Goal: Information Seeking & Learning: Learn about a topic

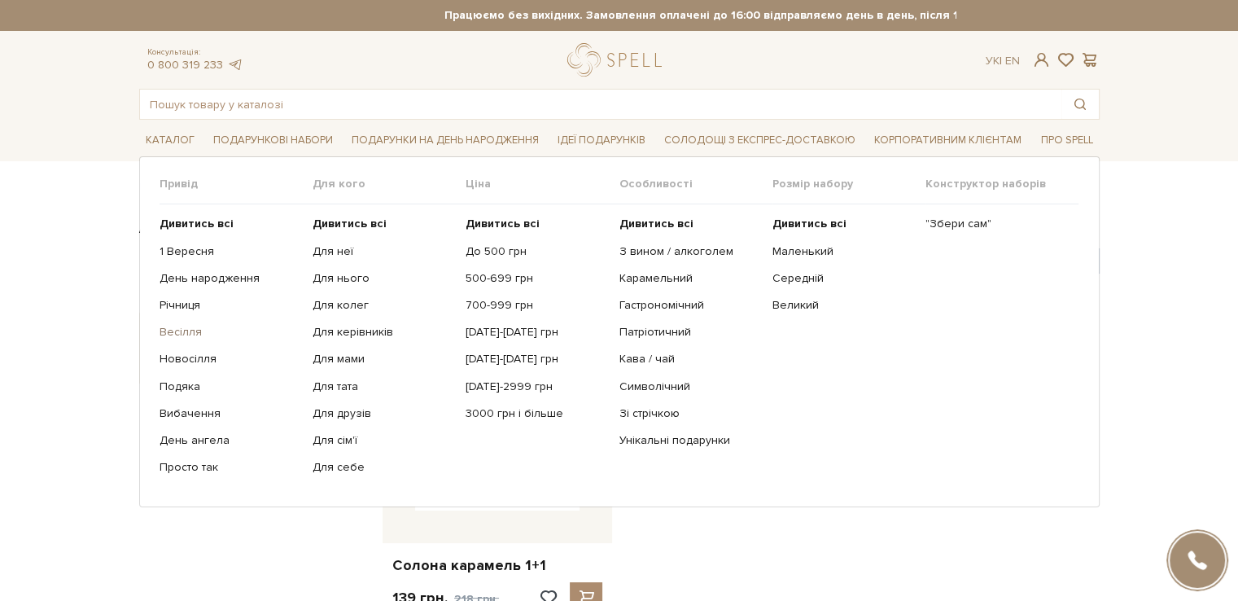
click at [177, 326] on link "Весілля" at bounding box center [230, 332] width 141 height 15
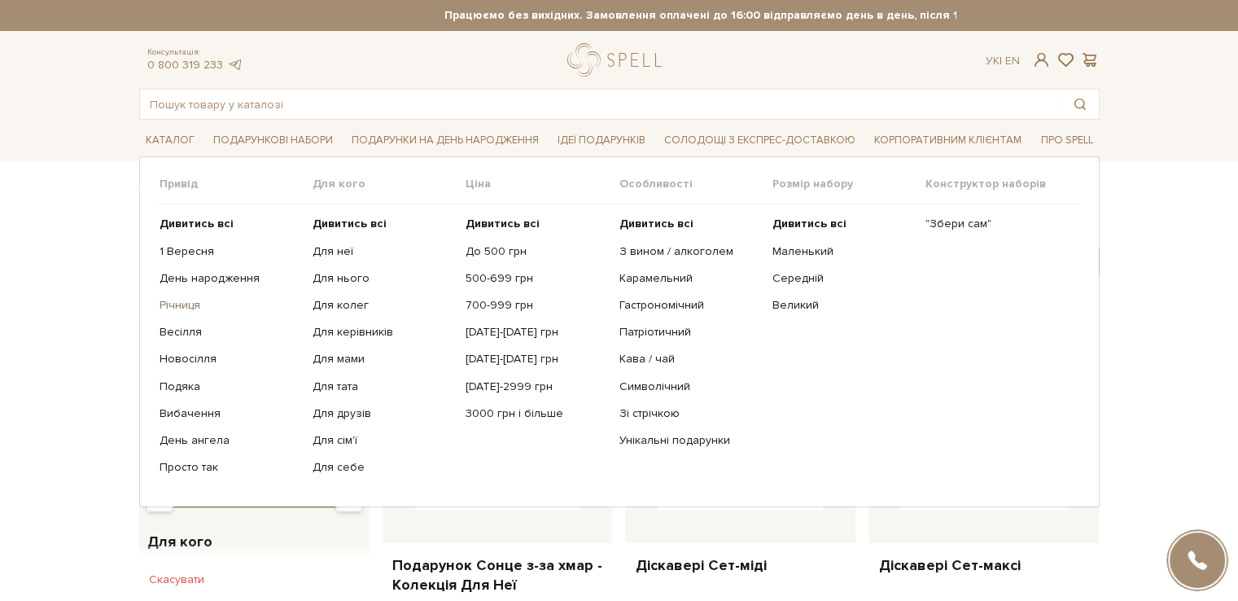
click at [186, 300] on link "Річниця" at bounding box center [230, 305] width 141 height 15
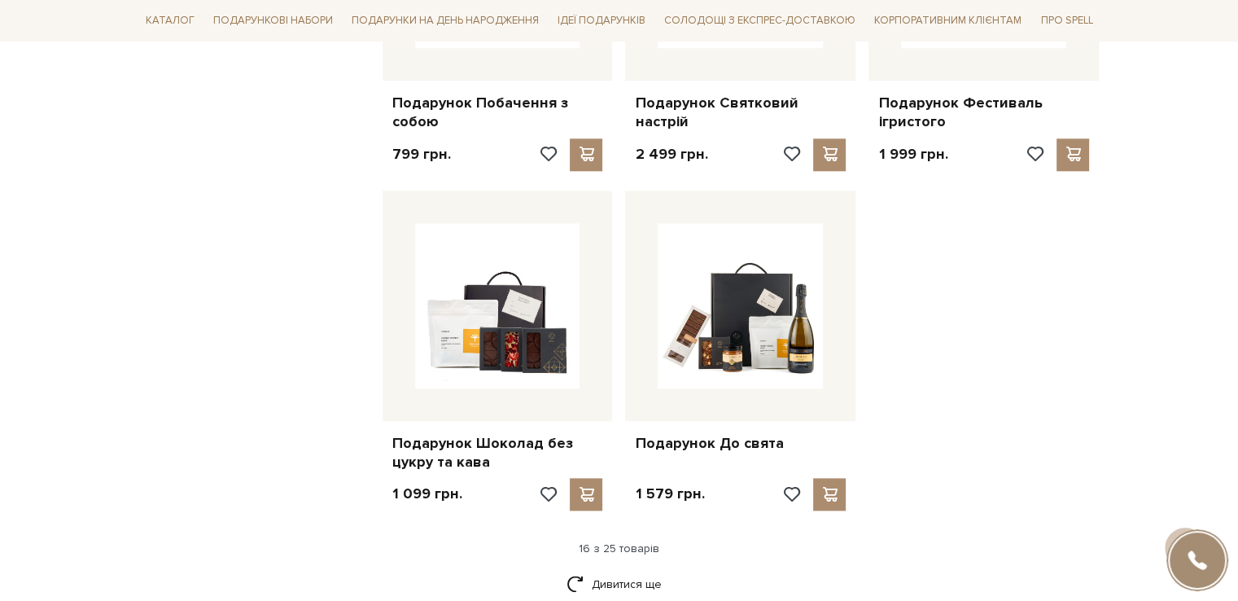
scroll to position [1954, 0]
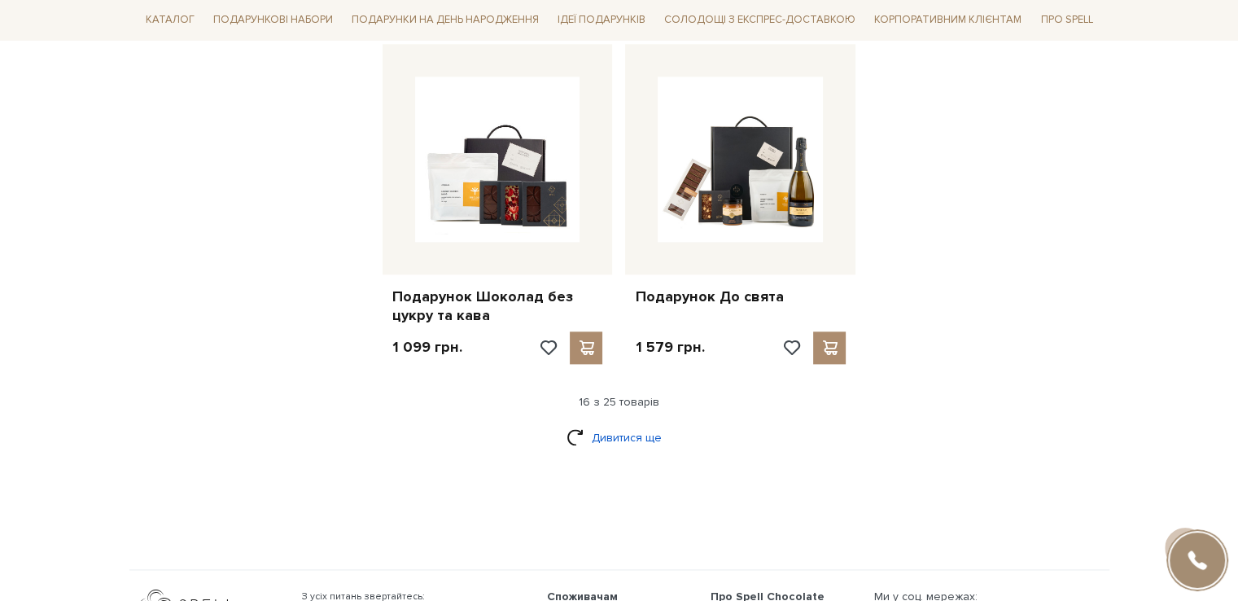
click at [625, 439] on link "Дивитися ще" at bounding box center [620, 437] width 106 height 28
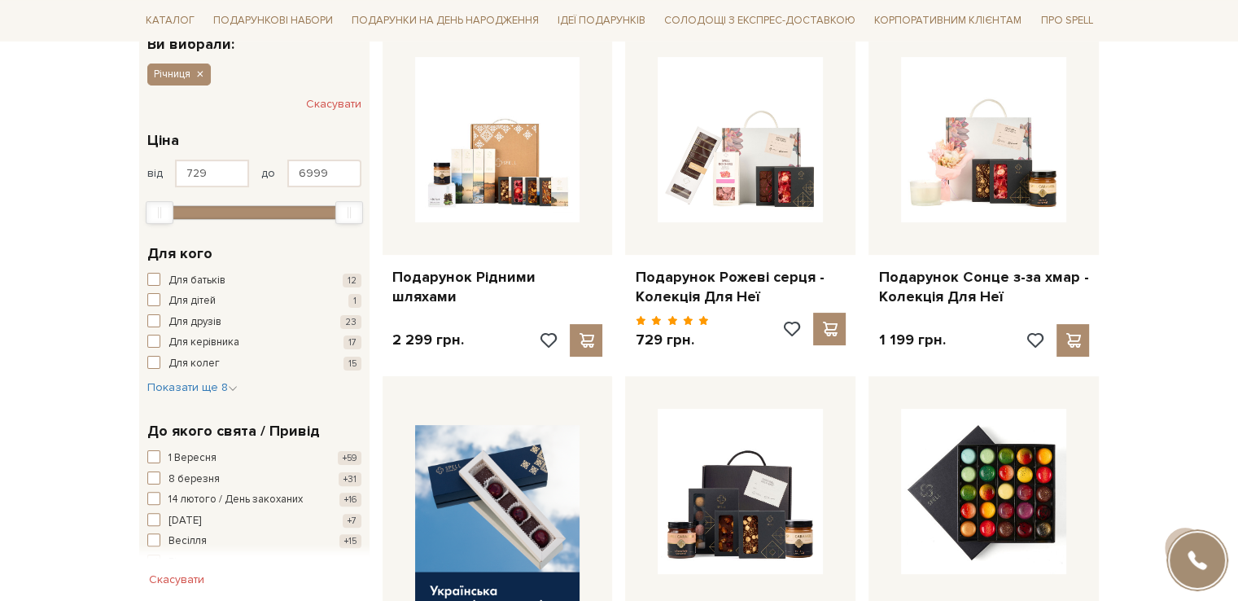
scroll to position [81, 0]
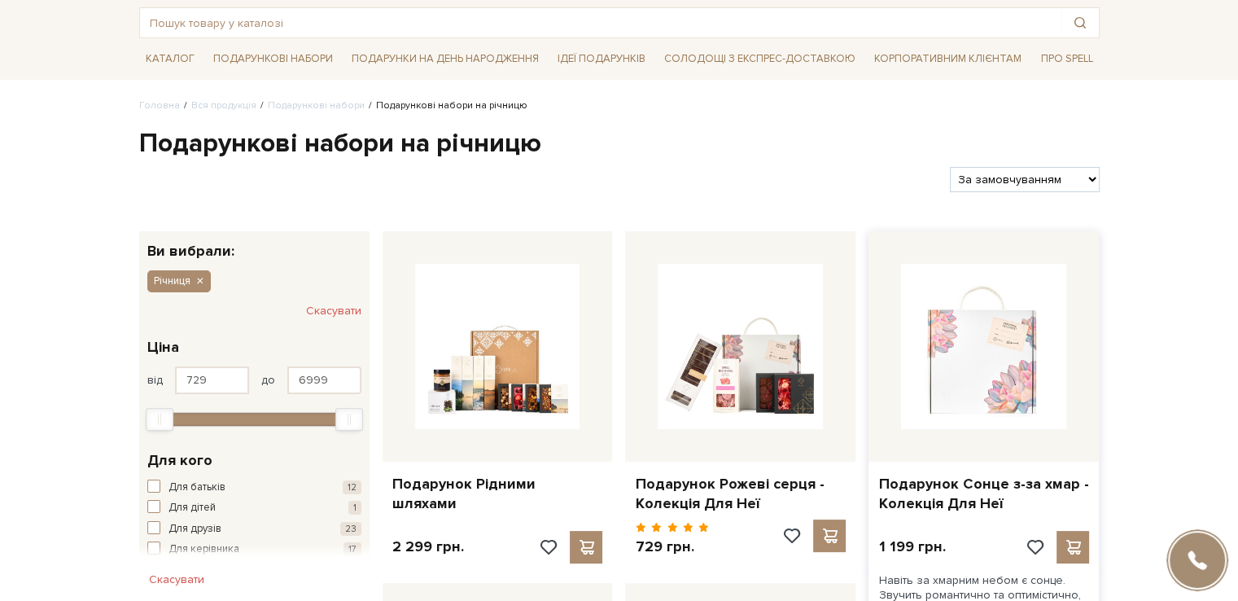
click at [1001, 328] on img at bounding box center [983, 346] width 165 height 165
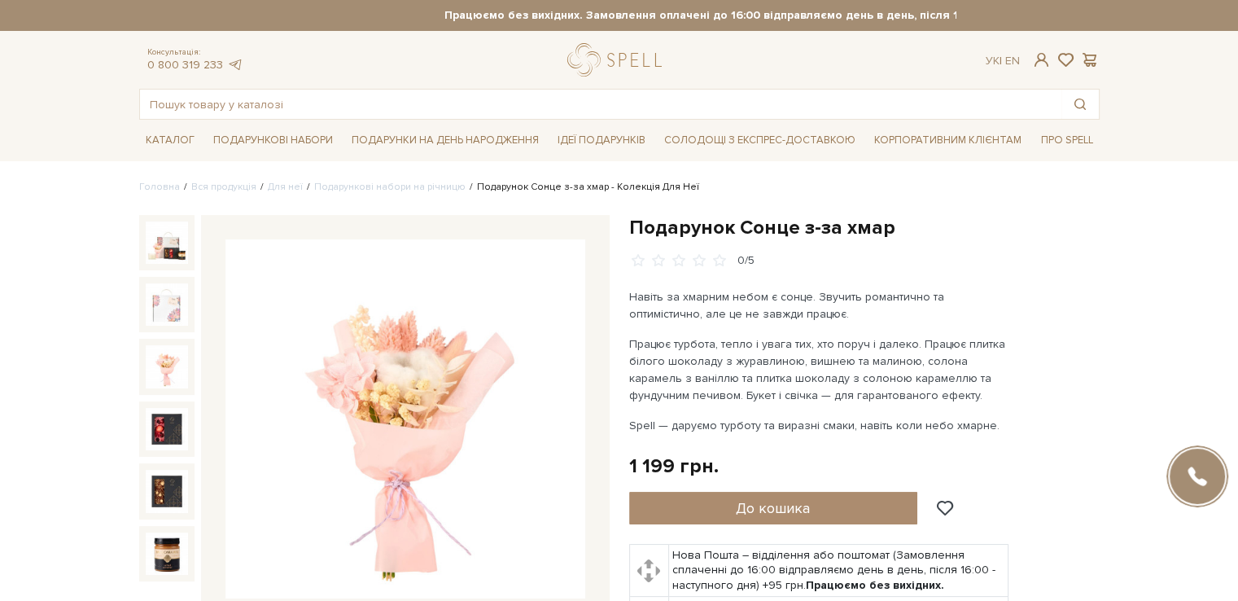
click at [161, 361] on img at bounding box center [167, 366] width 42 height 42
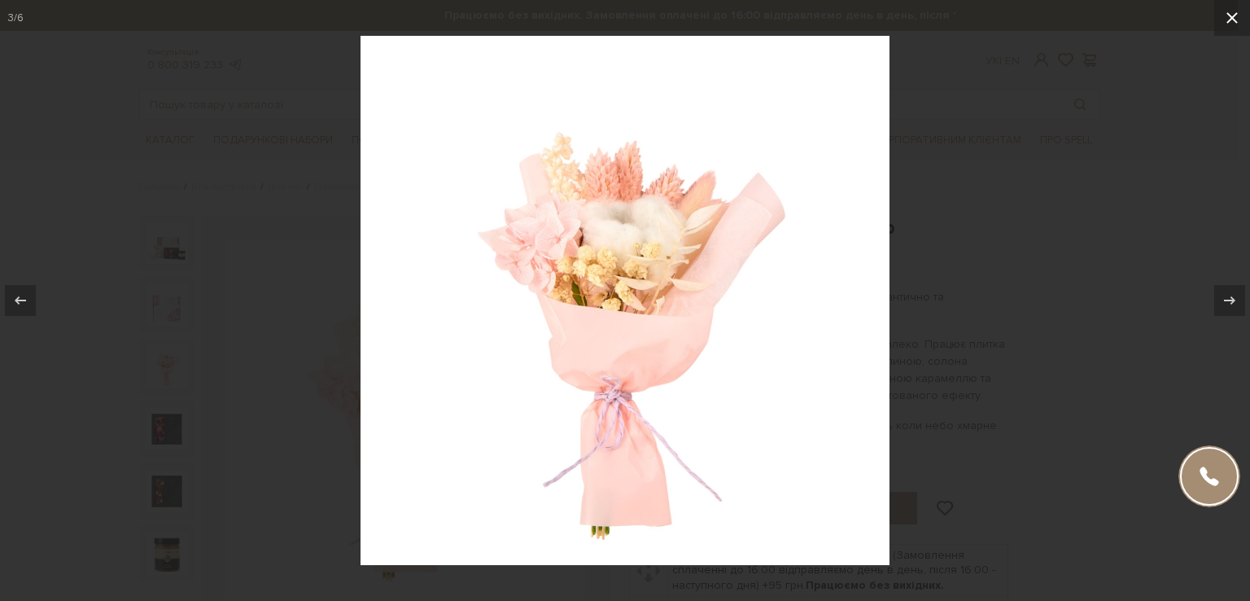
click at [1231, 20] on icon at bounding box center [1232, 17] width 11 height 11
